Goal: Transaction & Acquisition: Purchase product/service

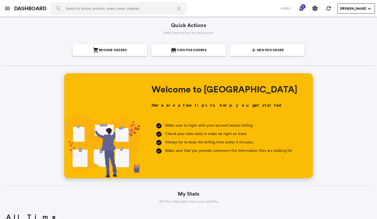
scroll to position [94, 180]
click at [238, 47] on section "add New POS Order" at bounding box center [267, 50] width 71 height 12
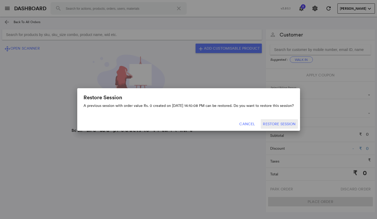
drag, startPoint x: 250, startPoint y: 124, endPoint x: 226, endPoint y: 77, distance: 52.3
click at [249, 124] on button "Cancel" at bounding box center [247, 123] width 23 height 9
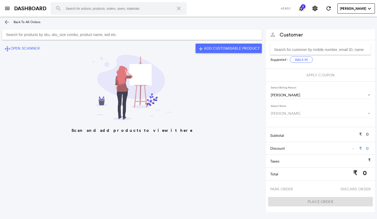
click at [163, 36] on input "Search for products by sku, sku_size combo, product name, wid etc." at bounding box center [132, 34] width 260 height 10
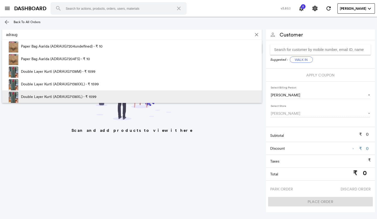
type input "adraug"
click at [70, 93] on p "Double Layer Kurti (ADRAUG7138XL) - ₹ 1599" at bounding box center [58, 96] width 75 height 13
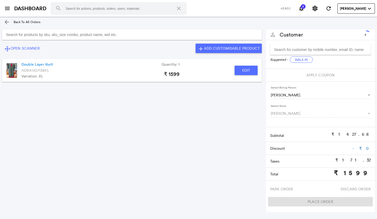
click at [242, 73] on button "Edit" at bounding box center [246, 70] width 23 height 9
type input "Double Layer Kurti"
type input "1"
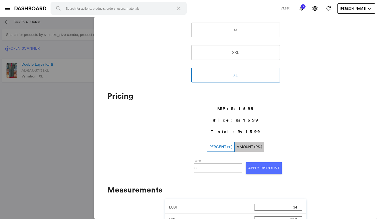
scroll to position [105, 0]
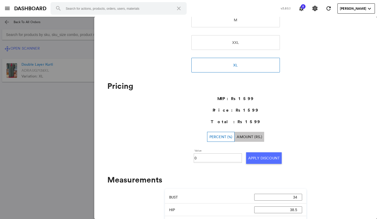
click at [198, 154] on input "0" at bounding box center [218, 158] width 47 height 8
type input "030"
click at [250, 157] on button "Apply Discount" at bounding box center [264, 158] width 36 height 12
click at [66, 122] on md-backdrop at bounding box center [188, 118] width 377 height 202
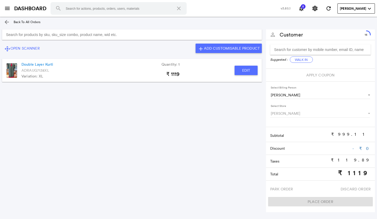
click at [70, 36] on input "Search for products by sku, sku_size combo, product name, wid etc." at bounding box center [132, 34] width 260 height 10
click at [70, 35] on input "Search for products by sku, sku_size combo, product name, wid etc." at bounding box center [132, 34] width 260 height 10
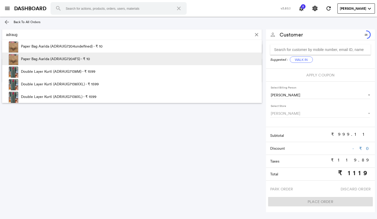
type input "adraug"
click at [76, 57] on p "Paper Bag Aarida (ADRAUG7204FS) - ₹ 10" at bounding box center [55, 58] width 69 height 13
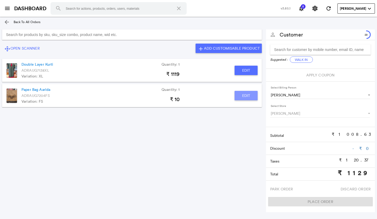
click at [249, 94] on button "Edit" at bounding box center [246, 95] width 23 height 9
type input "Paper Bag Aarida"
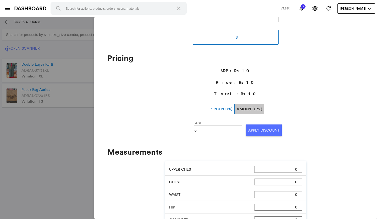
scroll to position [137, 0]
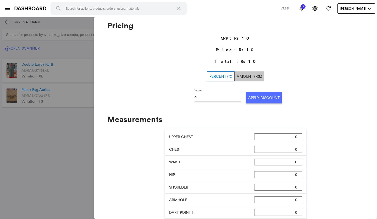
click at [209, 98] on input "0" at bounding box center [218, 98] width 47 height 8
type input "0100"
click at [250, 99] on button "Apply Discount" at bounding box center [264, 98] width 36 height 12
click at [45, 132] on md-backdrop at bounding box center [188, 118] width 377 height 202
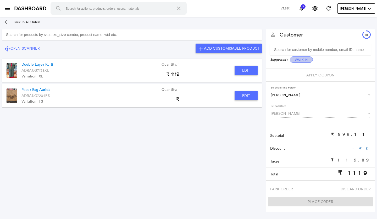
click at [303, 60] on button "Walk In" at bounding box center [301, 59] width 23 height 6
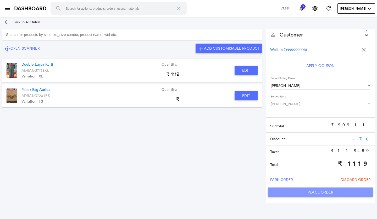
click at [298, 192] on button "Place Order" at bounding box center [320, 191] width 105 height 9
type input "1119"
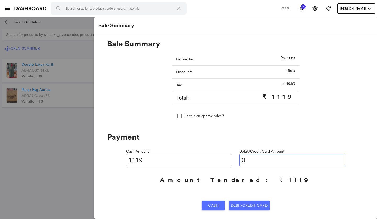
drag, startPoint x: 258, startPoint y: 159, endPoint x: 255, endPoint y: 166, distance: 7.3
click at [257, 164] on input "0" at bounding box center [293, 160] width 106 height 13
type input "0119"
type input "1000"
type input "011"
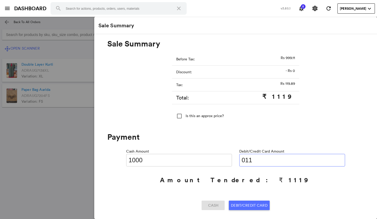
type input "1108"
type input "01119"
type input "0"
type input "01119"
click at [238, 205] on span "Debit/Credit Card" at bounding box center [249, 204] width 36 height 9
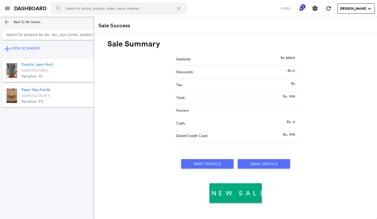
click at [212, 160] on button "Print Invoice" at bounding box center [207, 163] width 52 height 9
click at [7, 9] on md-icon "menu" at bounding box center [7, 8] width 6 height 6
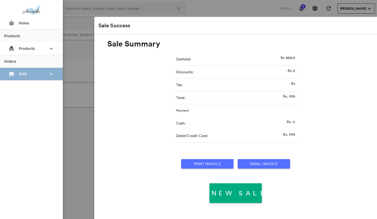
click at [38, 72] on span "POS" at bounding box center [31, 73] width 25 height 9
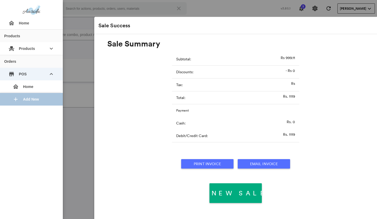
click at [50, 97] on div "add Add New" at bounding box center [33, 99] width 50 height 13
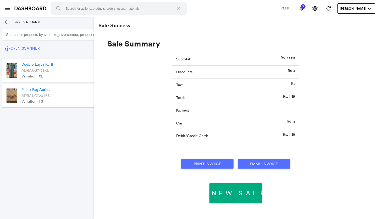
click at [6, 8] on md-icon "menu" at bounding box center [7, 8] width 6 height 6
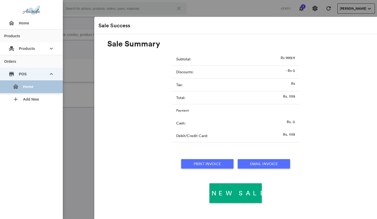
click at [25, 84] on div "home Home" at bounding box center [33, 86] width 50 height 13
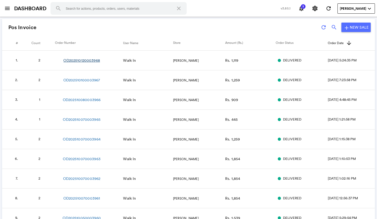
click at [76, 62] on link "OD202510120003968" at bounding box center [81, 60] width 36 height 5
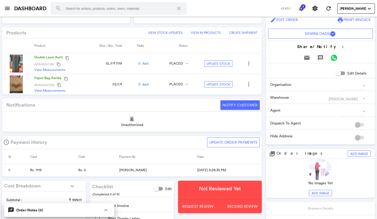
scroll to position [157, 0]
